Goal: Information Seeking & Learning: Learn about a topic

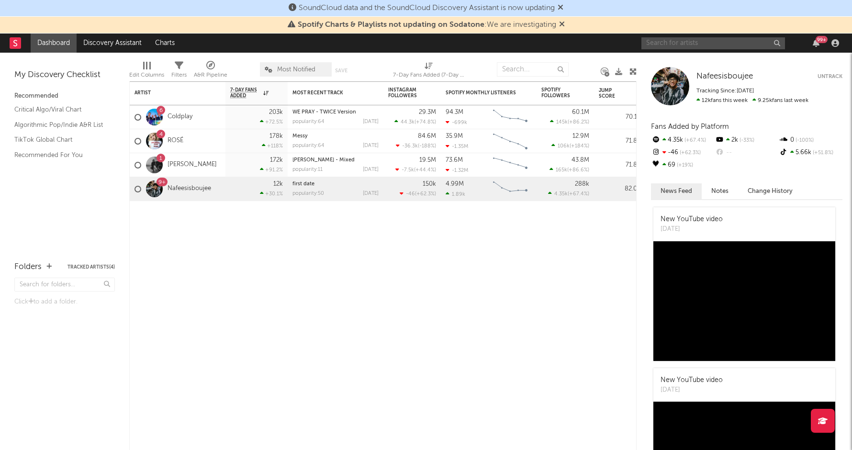
click at [662, 45] on input "text" at bounding box center [713, 43] width 144 height 12
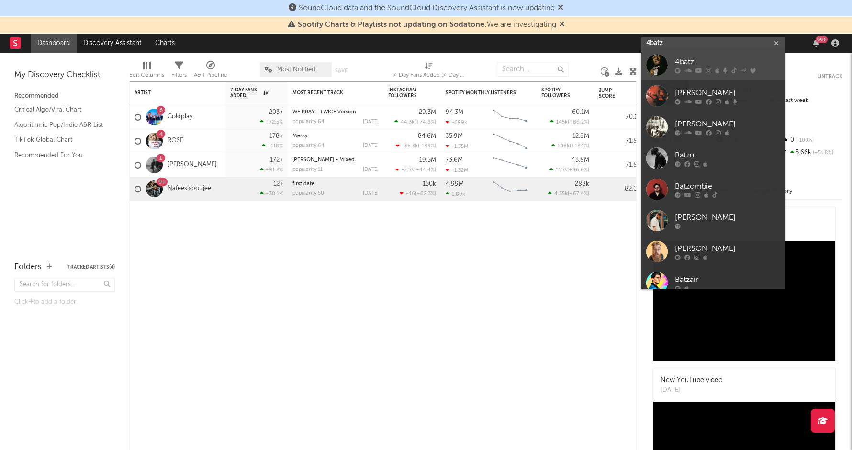
type input "4batz"
click at [656, 64] on div at bounding box center [657, 65] width 22 height 22
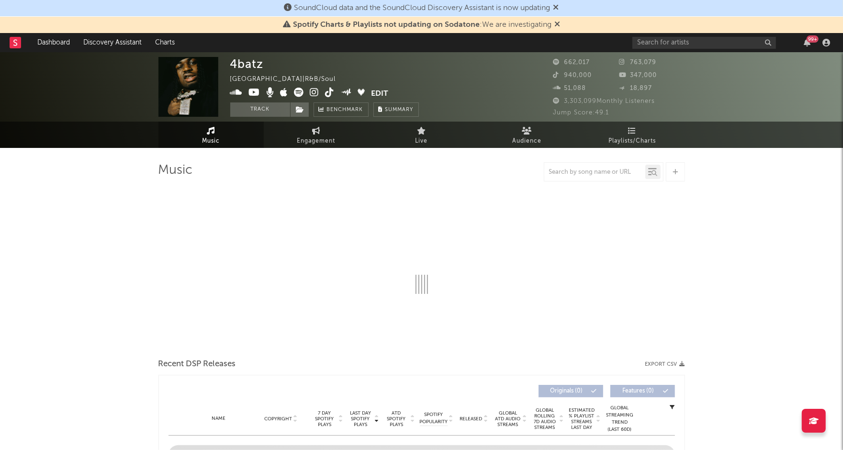
select select "6m"
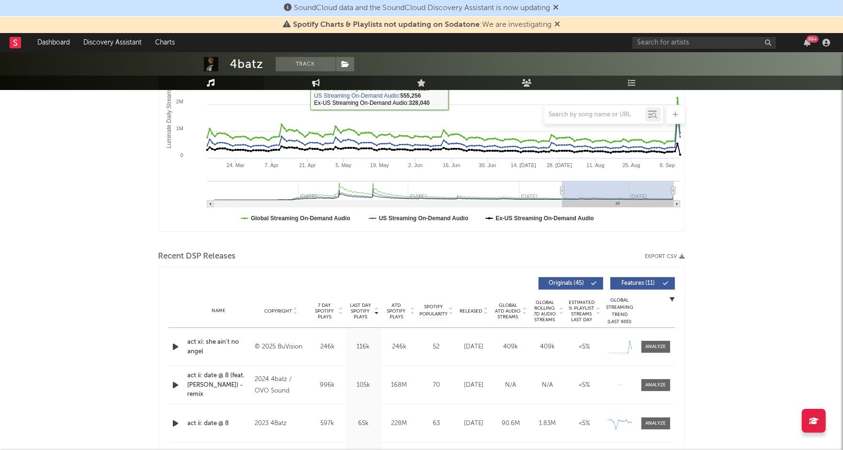
click at [309, 83] on link "Engagement" at bounding box center [316, 83] width 105 height 14
select select "1w"
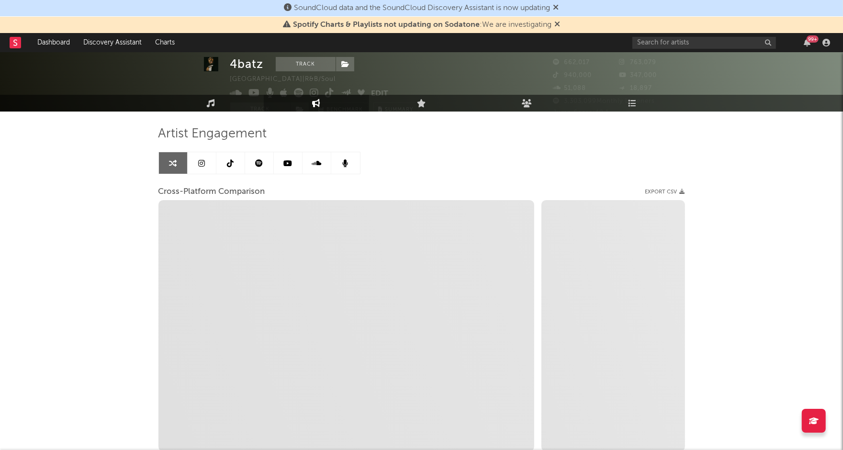
scroll to position [20, 0]
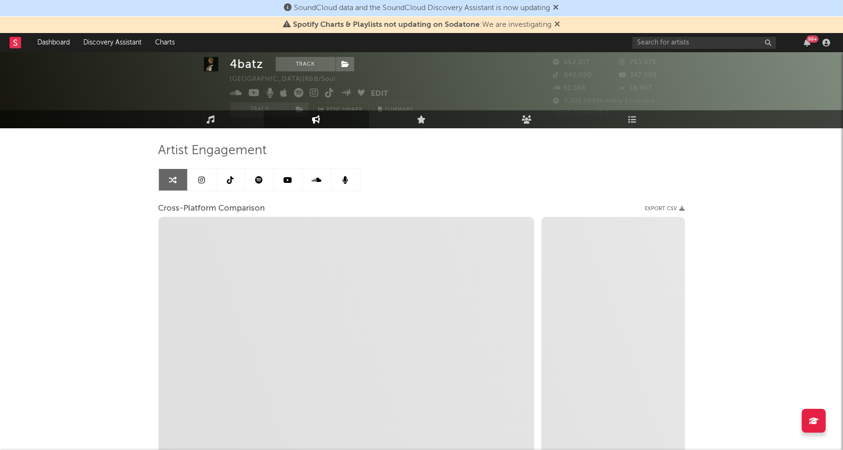
click at [198, 178] on icon at bounding box center [201, 180] width 7 height 8
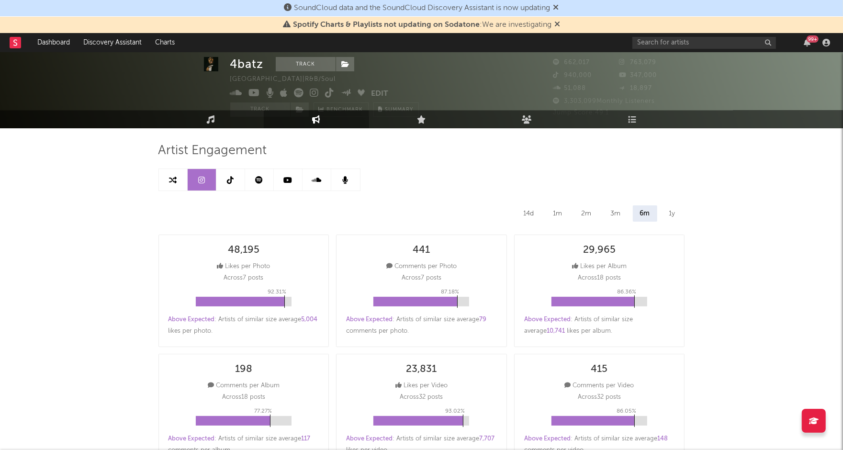
click at [527, 212] on div "14d" at bounding box center [528, 213] width 25 height 16
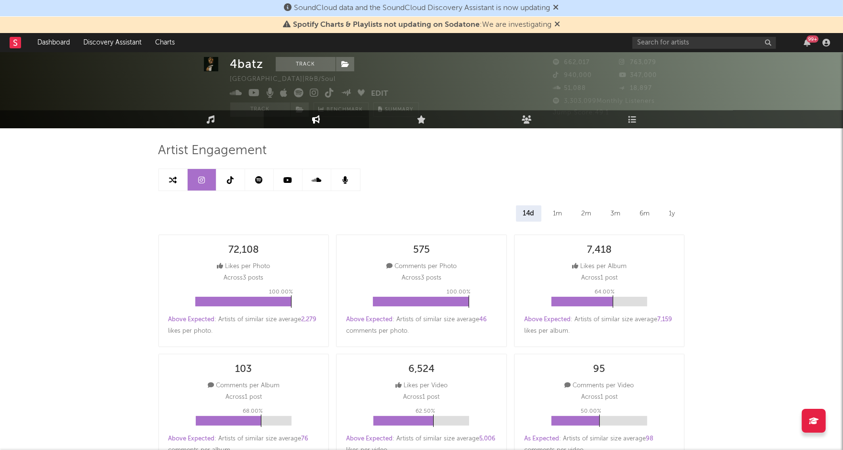
click at [559, 210] on div "1m" at bounding box center [557, 213] width 23 height 16
click at [529, 209] on div "14d" at bounding box center [528, 213] width 25 height 16
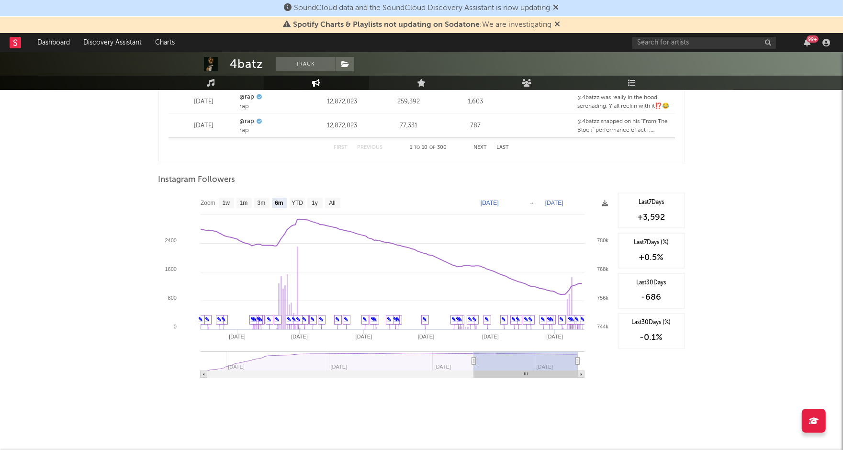
scroll to position [1399, 0]
click at [241, 201] on text "1m" at bounding box center [243, 204] width 8 height 7
select select "1m"
type input "2025-08-14"
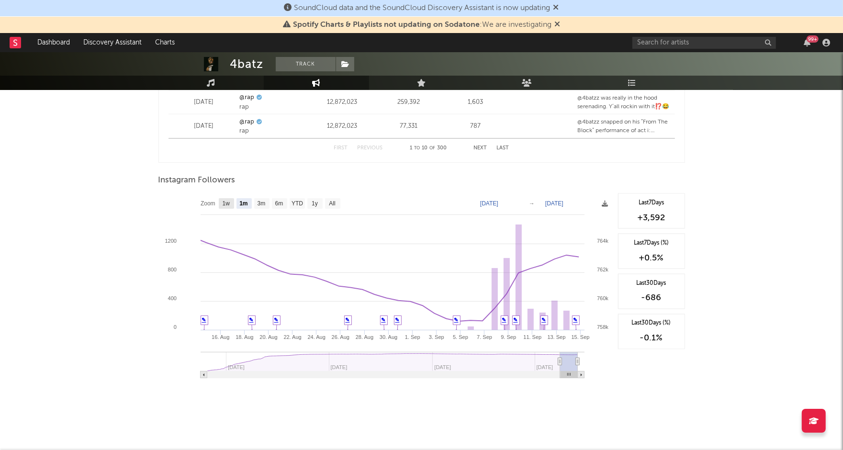
click at [225, 201] on text "1w" at bounding box center [226, 204] width 8 height 7
select select "1w"
type input "2025-09-08"
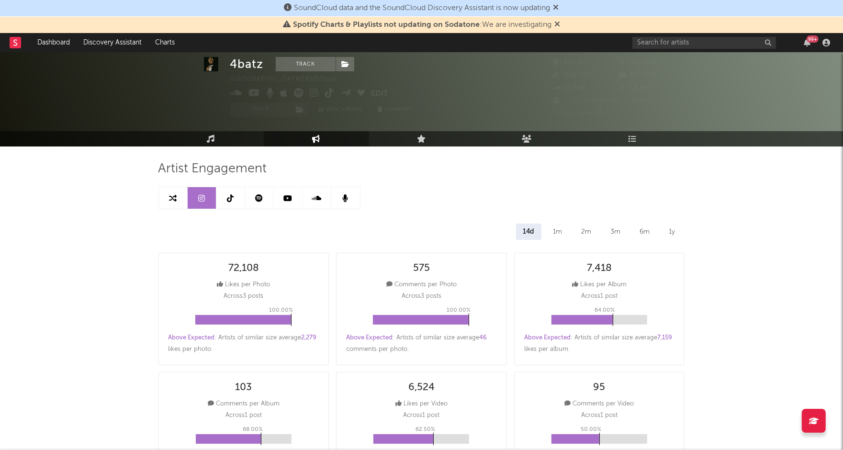
scroll to position [0, 0]
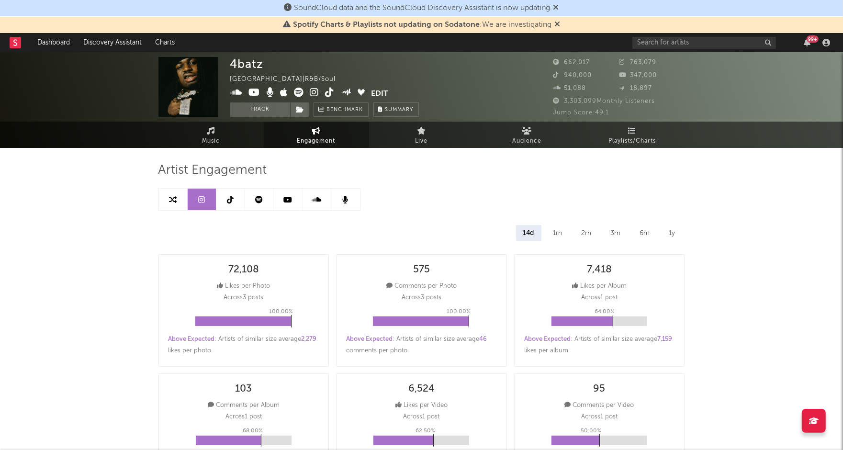
click at [229, 198] on icon at bounding box center [230, 200] width 7 height 8
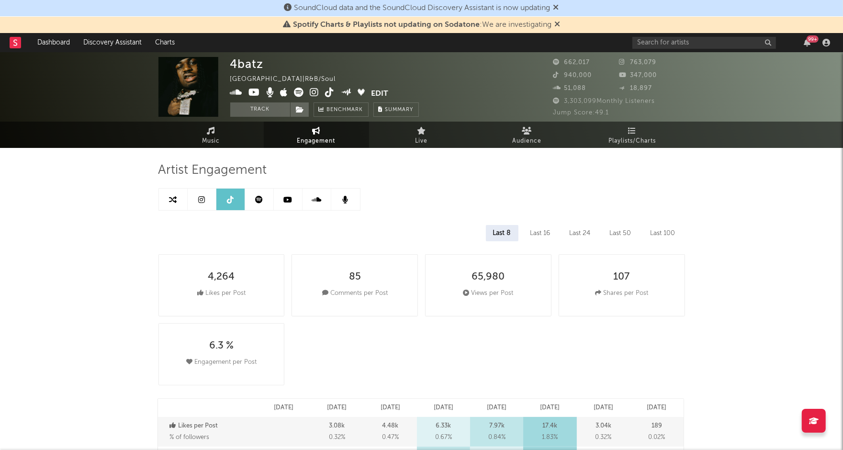
select select "6m"
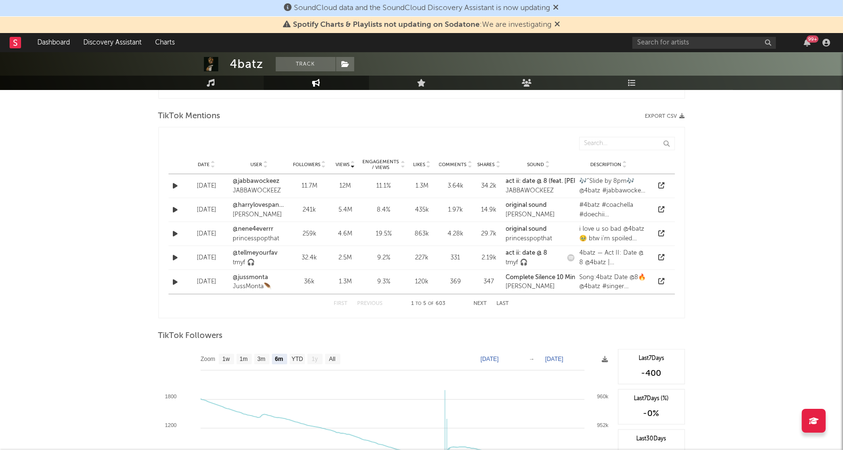
scroll to position [876, 0]
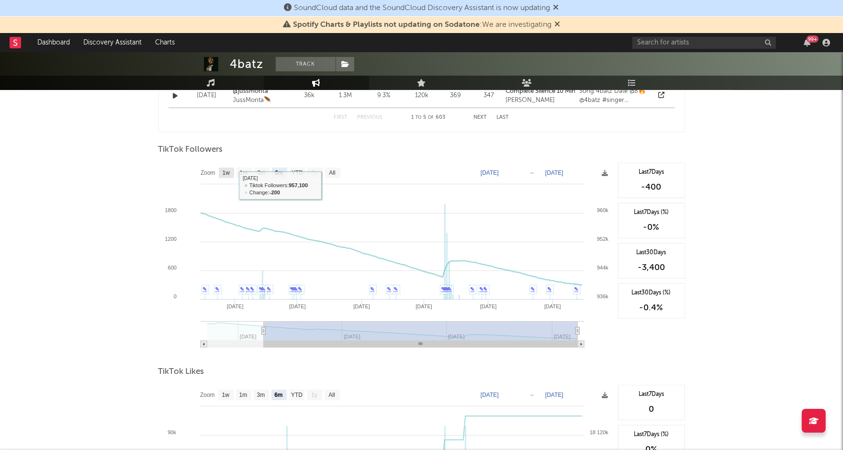
click at [225, 173] on text "1w" at bounding box center [226, 173] width 8 height 7
select select "1w"
type input "2025-09-09"
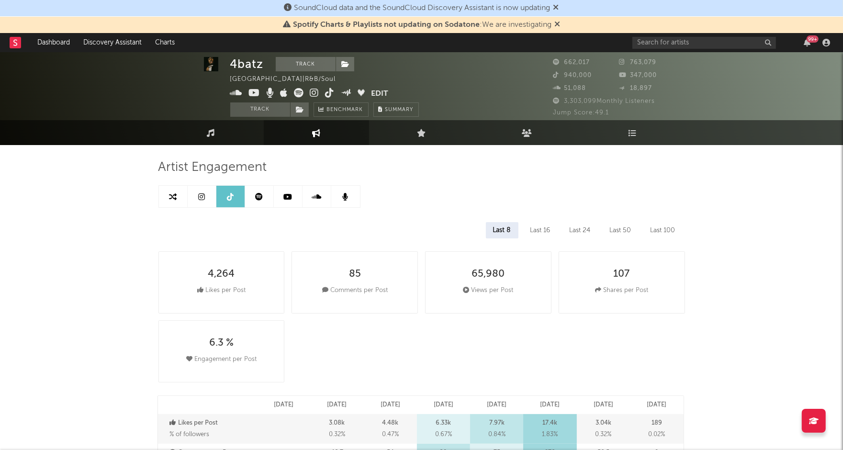
scroll to position [0, 0]
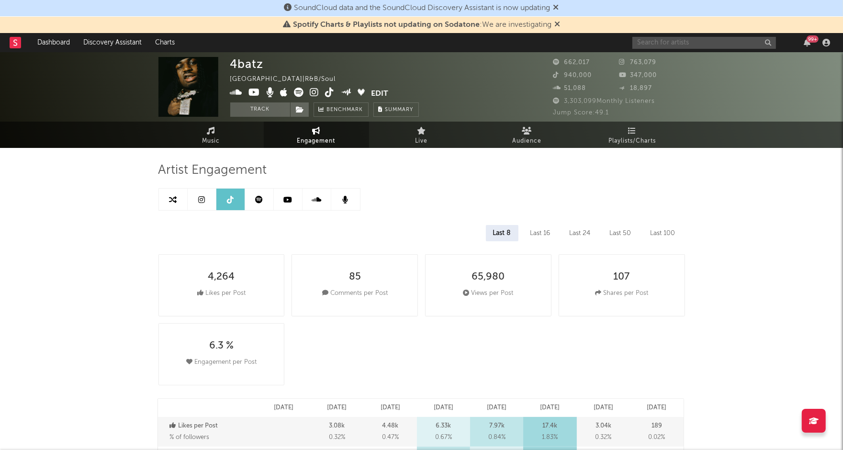
click at [668, 37] on input "text" at bounding box center [704, 43] width 144 height 12
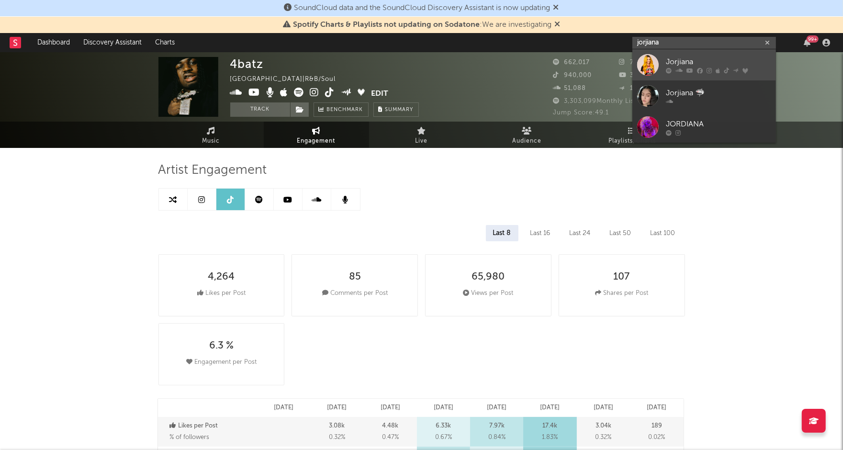
type input "jorjiana"
click at [657, 59] on div at bounding box center [648, 65] width 22 height 22
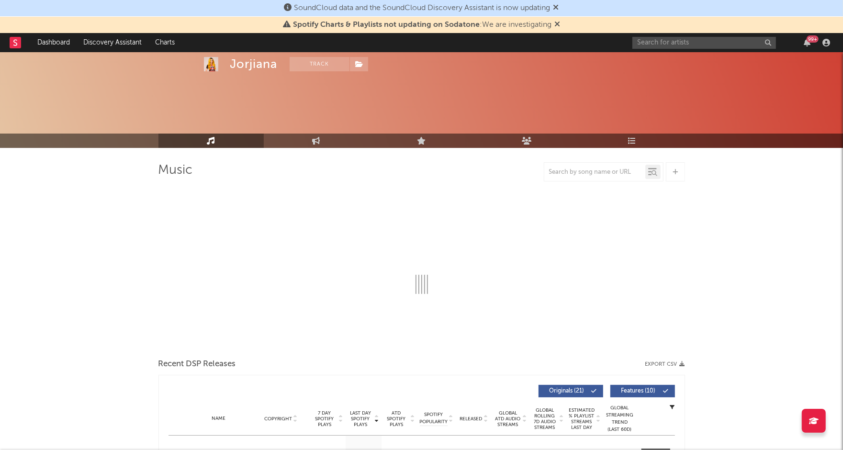
scroll to position [162, 0]
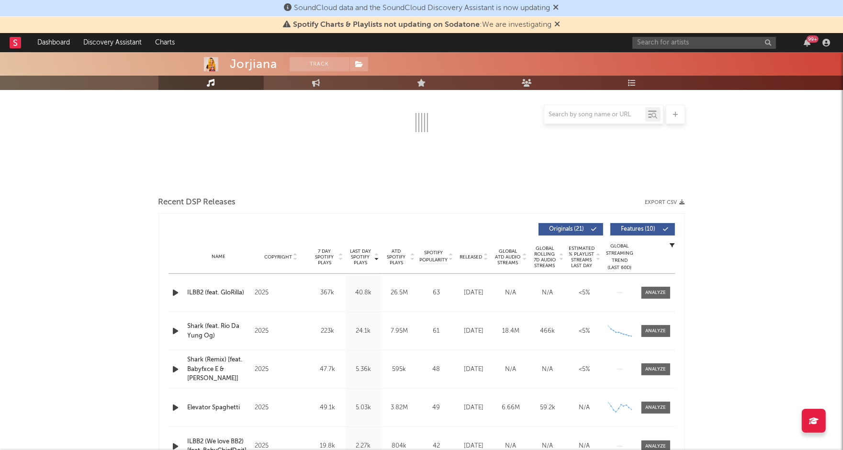
select select "6m"
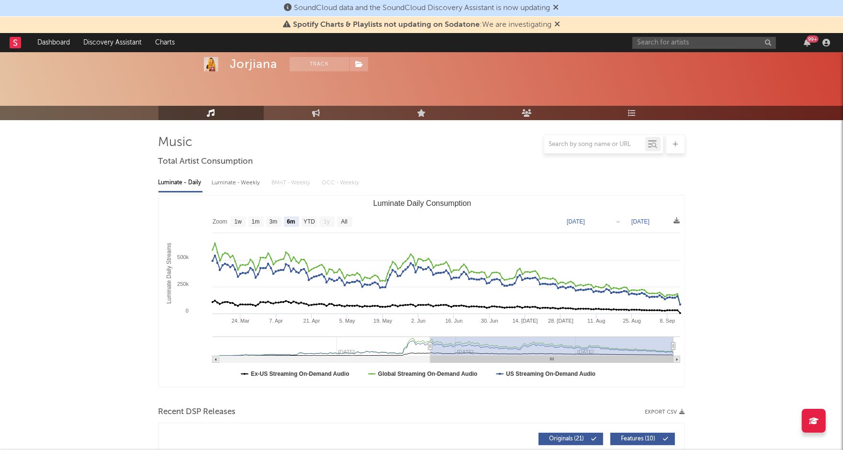
scroll to position [0, 0]
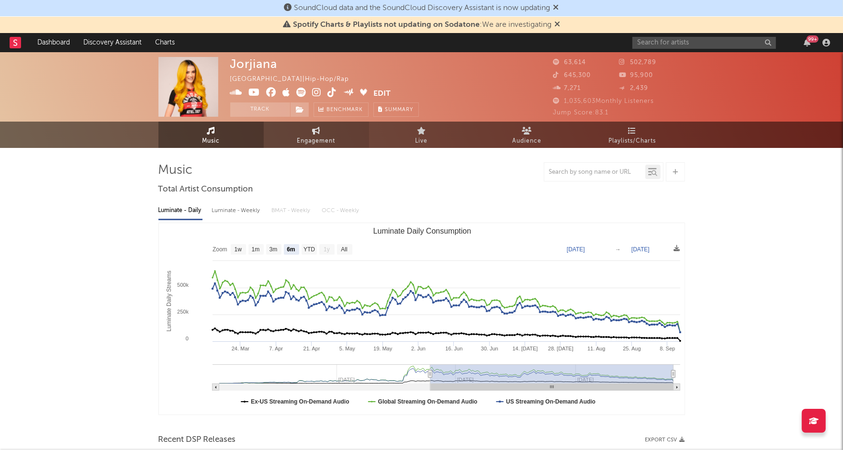
click at [307, 142] on span "Engagement" at bounding box center [316, 140] width 38 height 11
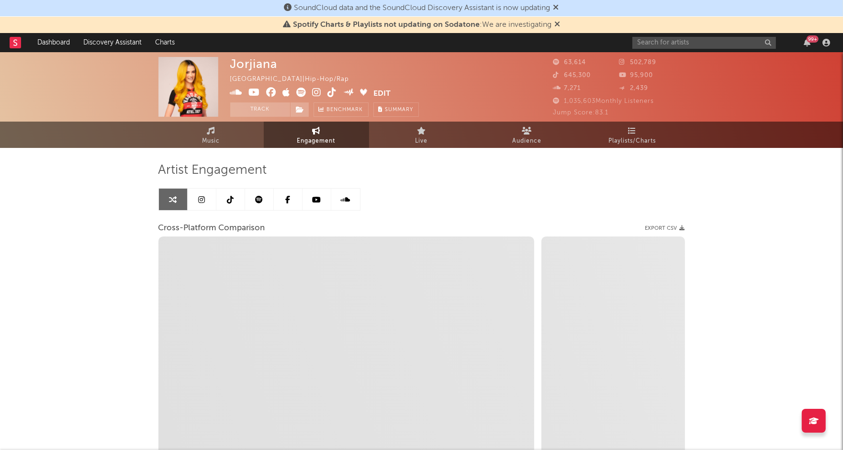
select select "1w"
select select "1m"
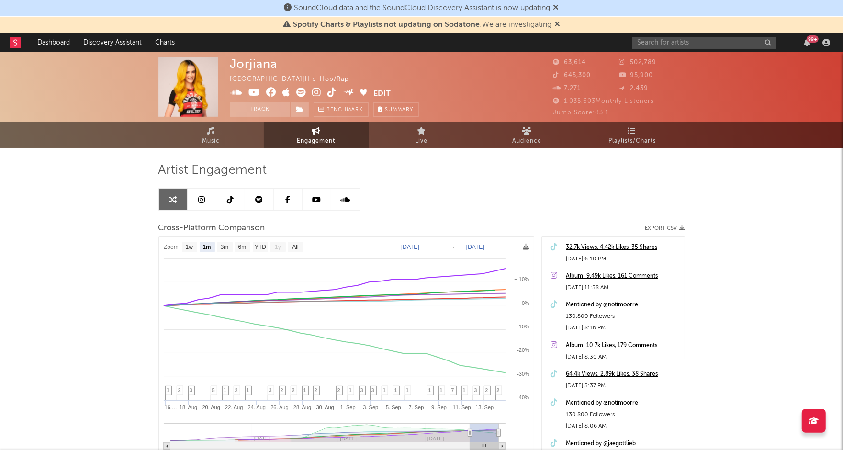
click at [207, 205] on link at bounding box center [202, 200] width 29 height 22
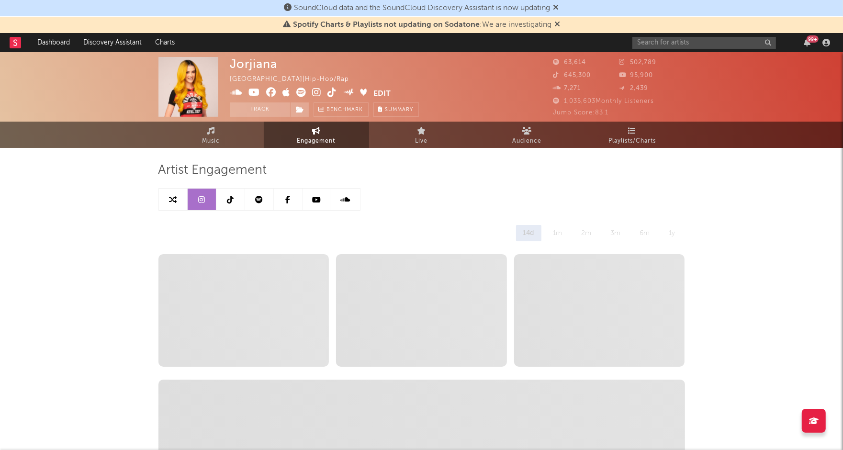
select select "6m"
click at [176, 201] on icon at bounding box center [173, 200] width 8 height 8
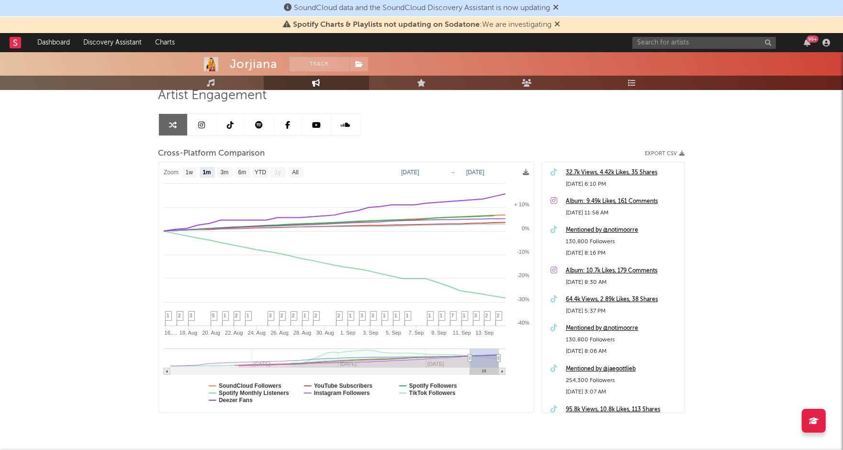
scroll to position [103, 0]
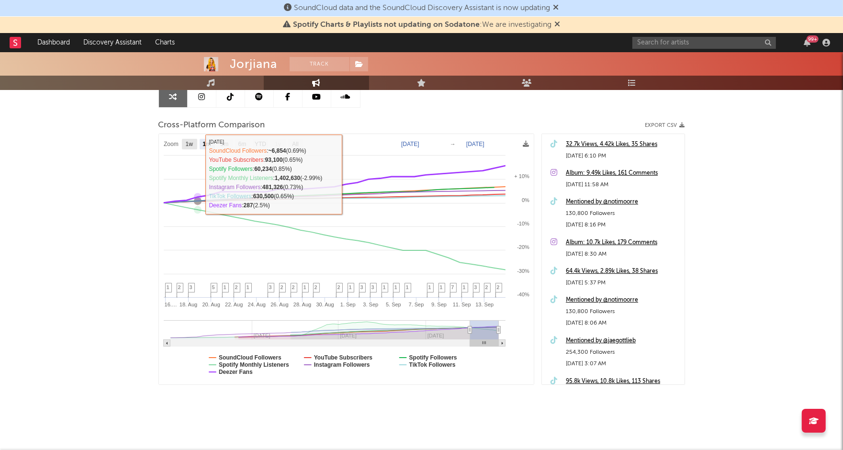
click at [190, 142] on text "1w" at bounding box center [189, 144] width 8 height 7
select select "1w"
type input "2025-09-08"
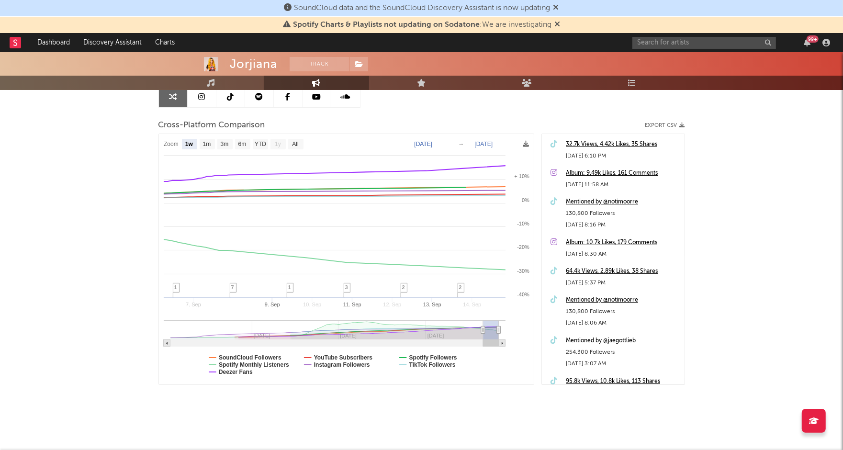
select select "1w"
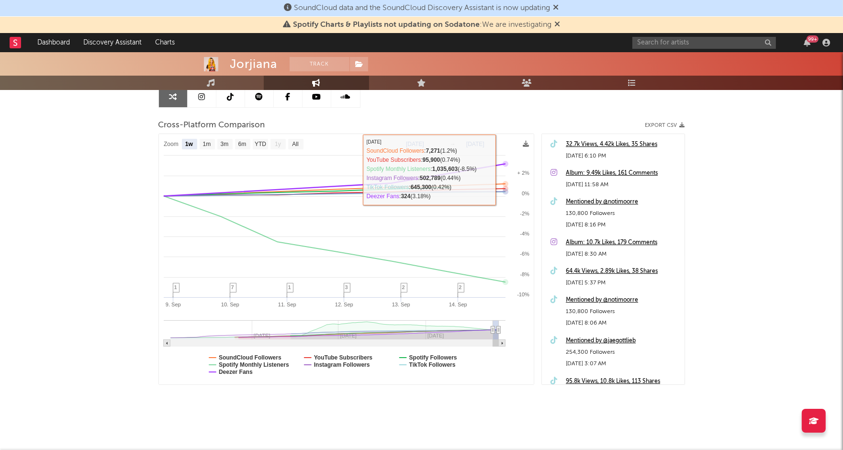
click at [609, 171] on div "Album: 9.49k Likes, 161 Comments" at bounding box center [623, 173] width 114 height 11
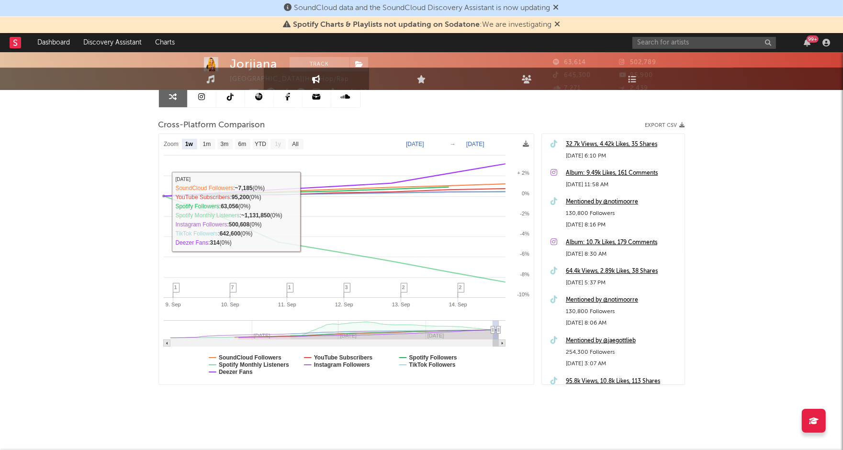
scroll to position [0, 0]
